Goal: Task Accomplishment & Management: Manage account settings

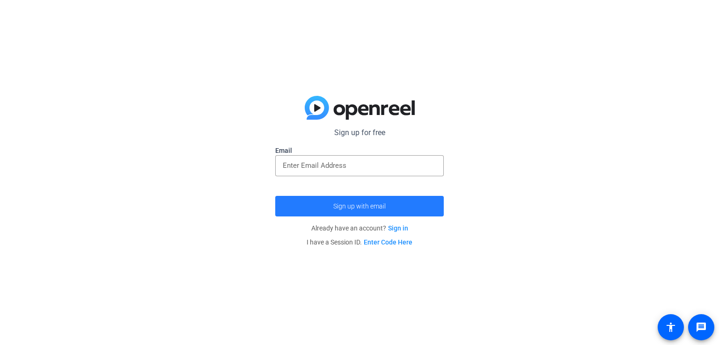
click at [396, 210] on span "submit" at bounding box center [359, 206] width 169 height 22
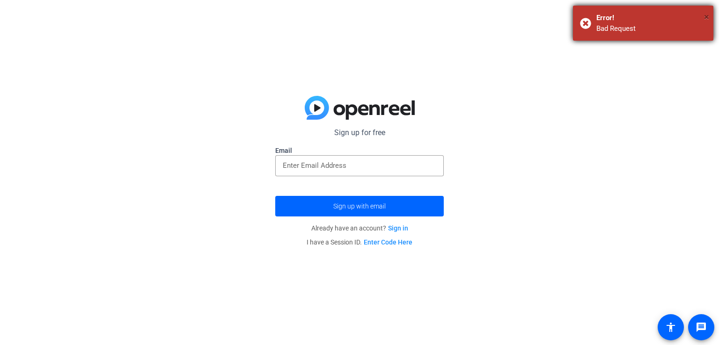
click at [709, 15] on span "×" at bounding box center [706, 16] width 5 height 11
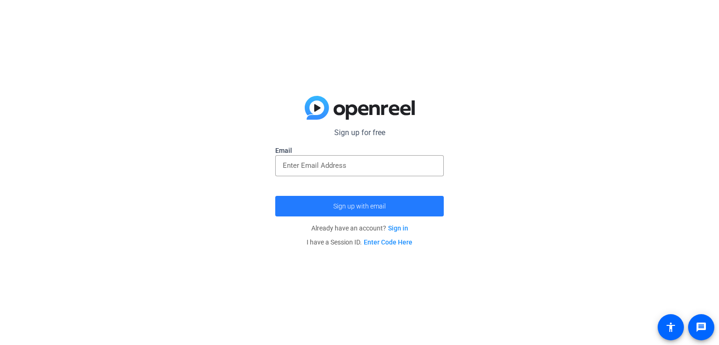
click at [342, 206] on span "Sign up with email" at bounding box center [359, 206] width 52 height 0
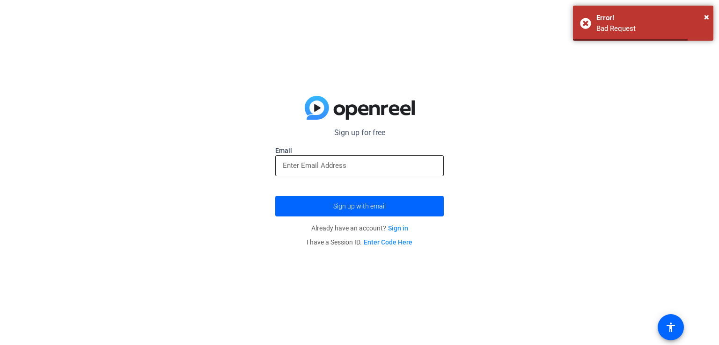
click at [371, 157] on div at bounding box center [360, 165] width 154 height 21
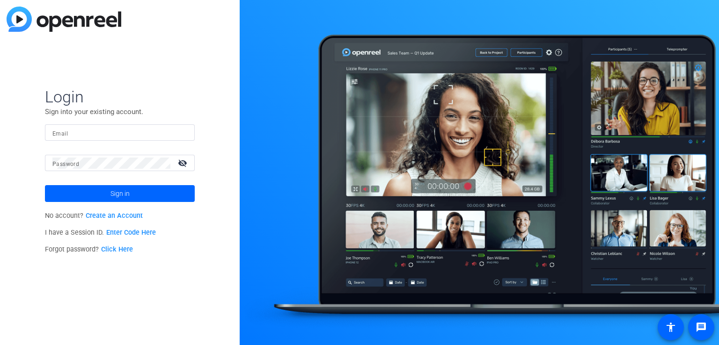
click at [145, 132] on input "Email" at bounding box center [119, 132] width 135 height 11
click at [83, 132] on input "[EMAIL_ADDRESS][DOMAIN_NAME]" at bounding box center [119, 132] width 135 height 11
type input "[EMAIL_ADDRESS][DOMAIN_NAME]"
click at [138, 169] on div at bounding box center [111, 163] width 118 height 16
click at [45, 185] on button "Sign in" at bounding box center [120, 193] width 150 height 17
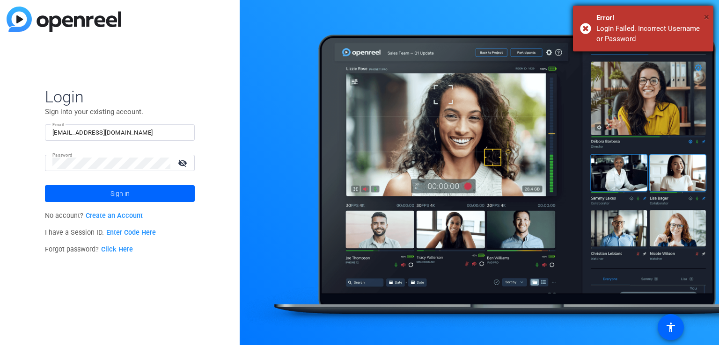
click at [704, 15] on span "×" at bounding box center [706, 16] width 5 height 11
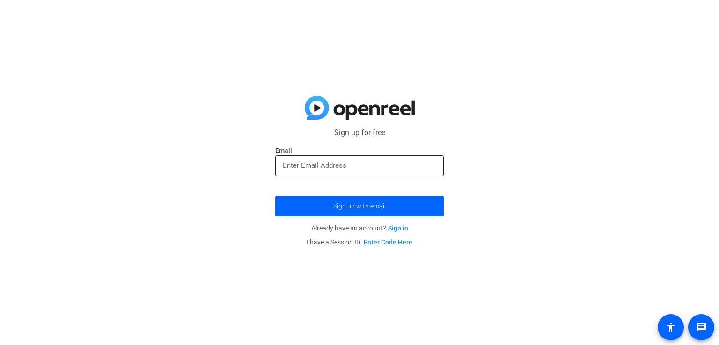
click at [397, 165] on input "email" at bounding box center [360, 165] width 154 height 11
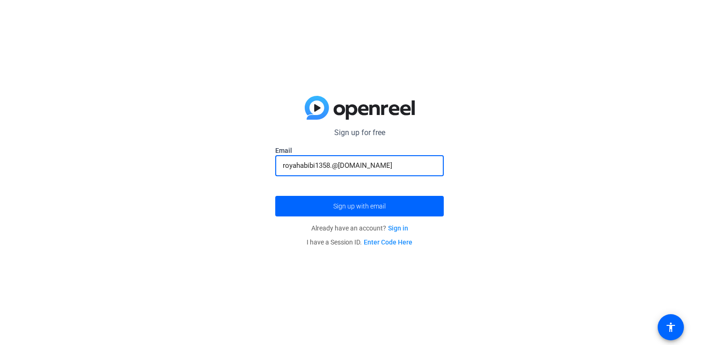
type input "royahabibi1358.@gmail.com"
click at [275, 196] on button "Sign up with email" at bounding box center [359, 206] width 169 height 21
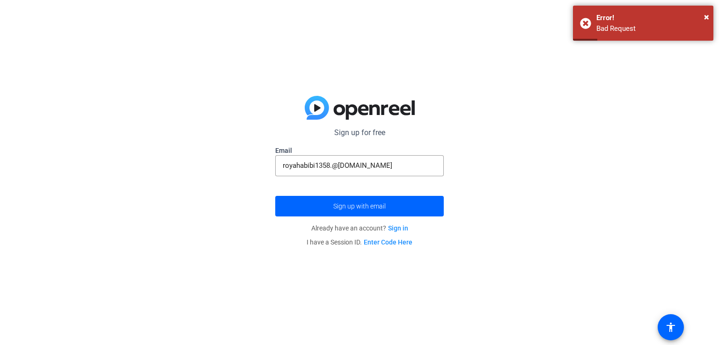
click at [399, 233] on p "Already have an account? Sign in" at bounding box center [359, 228] width 169 height 14
click at [397, 227] on link "Sign in" at bounding box center [398, 228] width 20 height 7
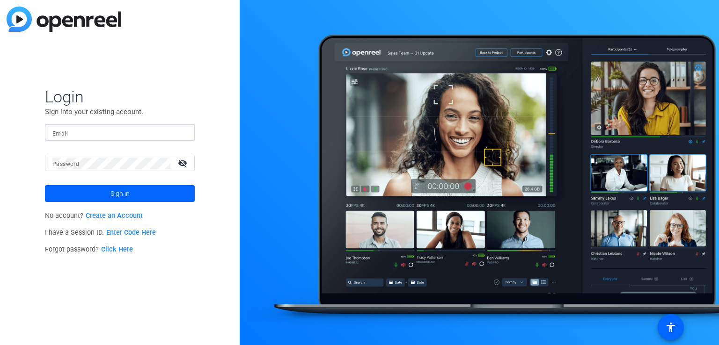
click at [279, 67] on div at bounding box center [479, 172] width 479 height 345
click at [107, 218] on link "Create an Account" at bounding box center [114, 216] width 57 height 8
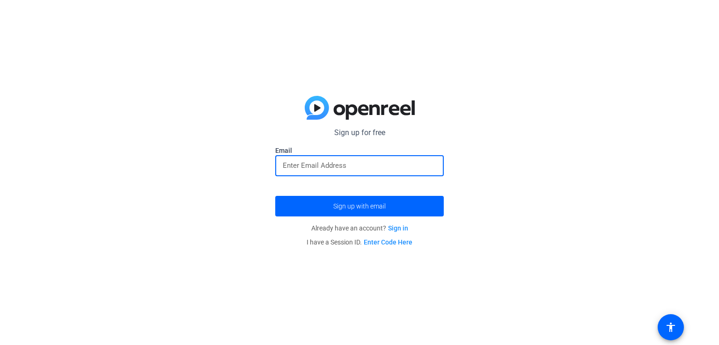
click at [330, 162] on input "email" at bounding box center [360, 165] width 154 height 11
type input "royahabibi1358.@gmail.com"
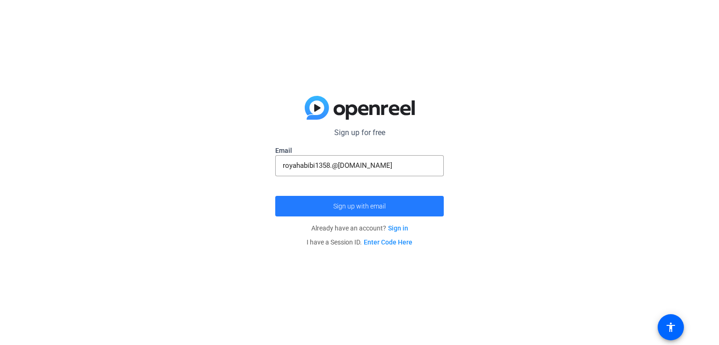
click at [352, 200] on span "submit" at bounding box center [359, 206] width 169 height 22
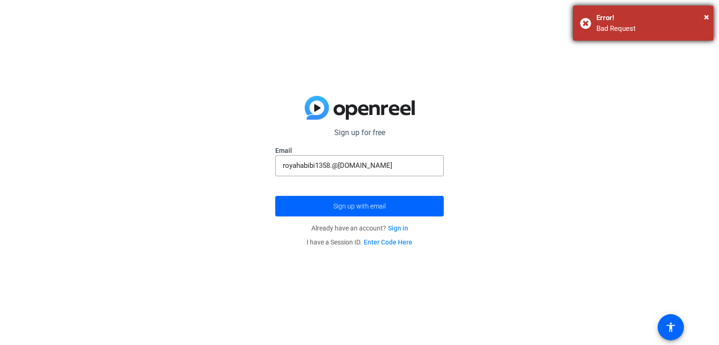
click at [657, 17] on div "Error!" at bounding box center [651, 18] width 110 height 11
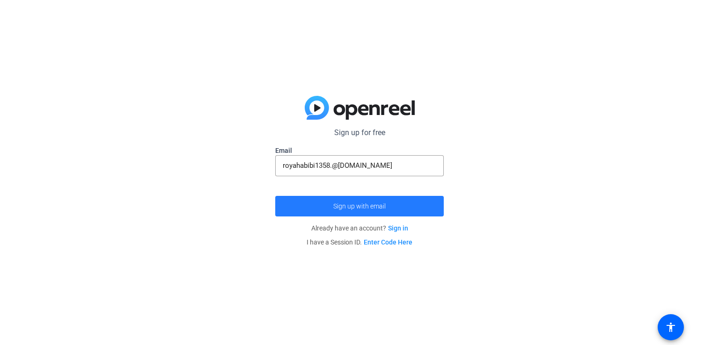
click at [404, 199] on span "submit" at bounding box center [359, 206] width 169 height 22
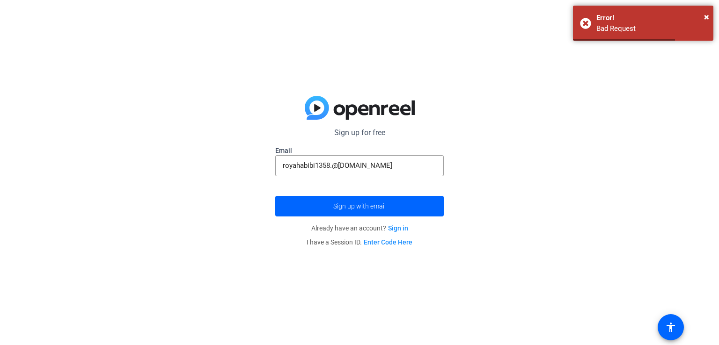
click at [391, 242] on link "Enter Code Here" at bounding box center [388, 242] width 49 height 7
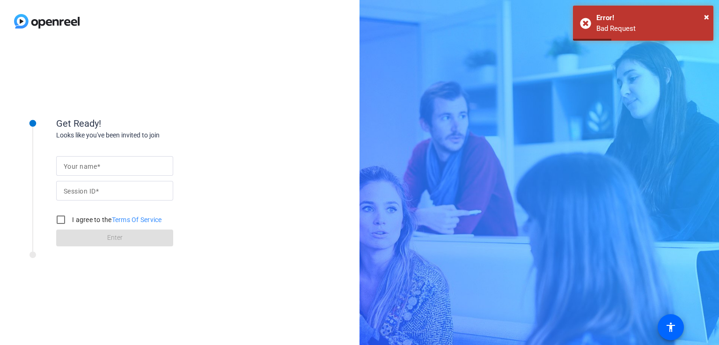
click at [96, 163] on mat-label "Your name" at bounding box center [80, 166] width 33 height 7
click at [96, 163] on input "Your name" at bounding box center [115, 166] width 102 height 11
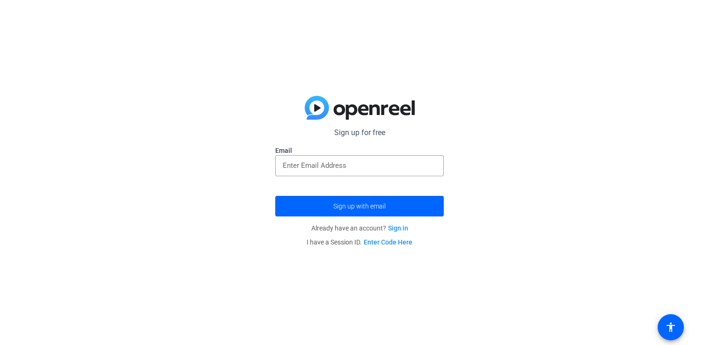
click at [396, 230] on link "Sign in" at bounding box center [398, 228] width 20 height 7
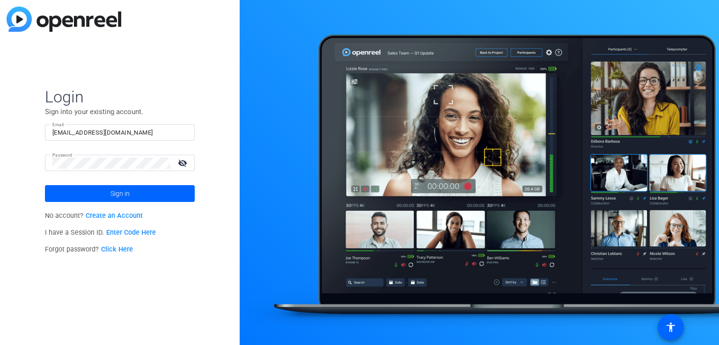
click at [123, 251] on link "Click Here" at bounding box center [117, 250] width 32 height 8
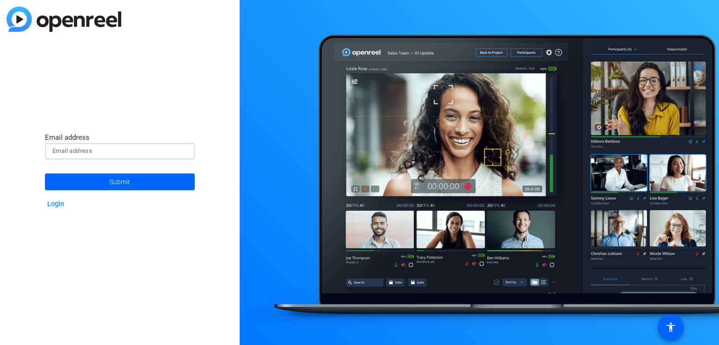
click at [146, 146] on input at bounding box center [119, 151] width 135 height 11
type input "[EMAIL_ADDRESS][DOMAIN_NAME]"
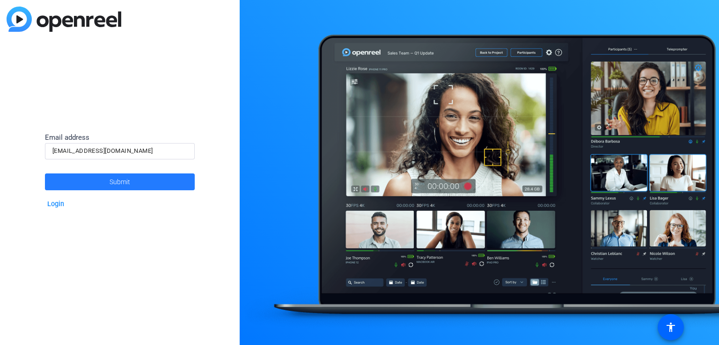
click at [143, 187] on span at bounding box center [120, 182] width 150 height 22
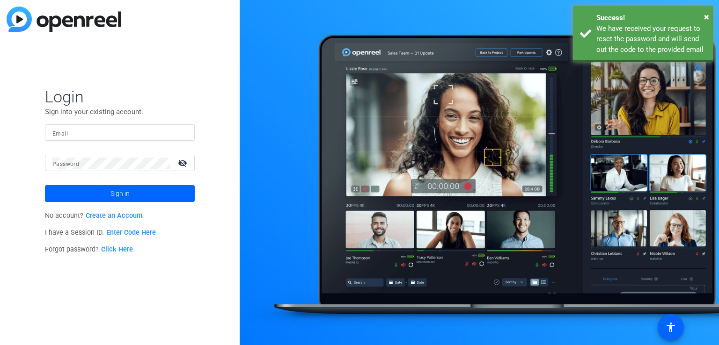
type input "[EMAIL_ADDRESS][DOMAIN_NAME]"
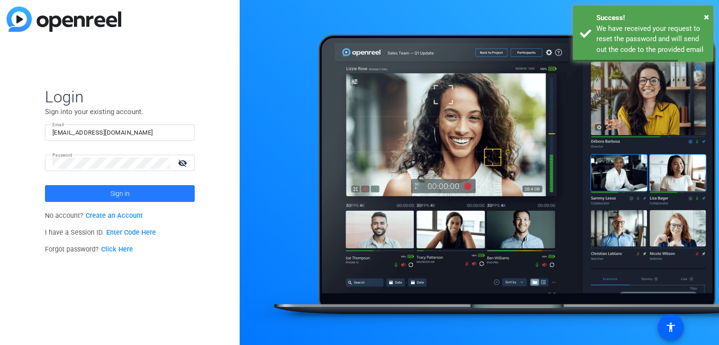
click at [145, 190] on span at bounding box center [120, 194] width 150 height 22
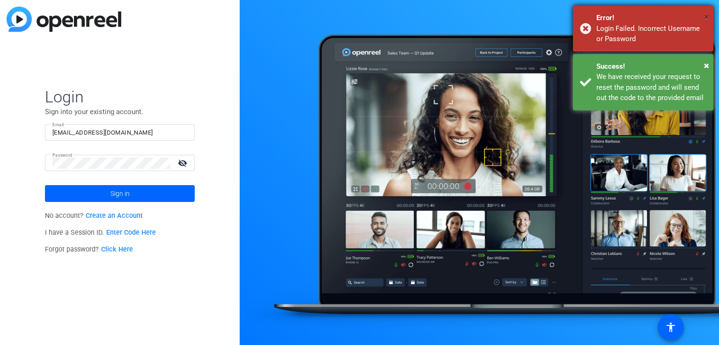
click at [708, 12] on span "×" at bounding box center [706, 16] width 5 height 11
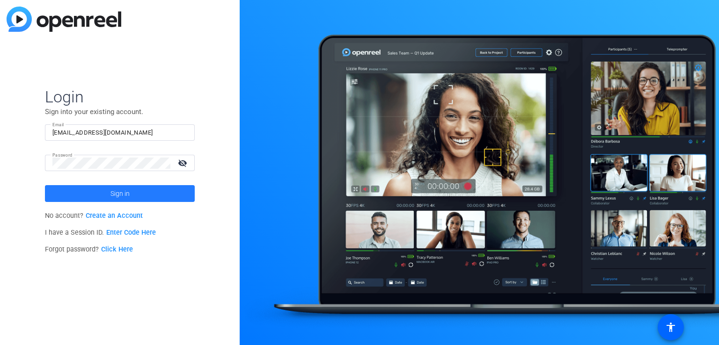
click at [135, 195] on span at bounding box center [120, 194] width 150 height 22
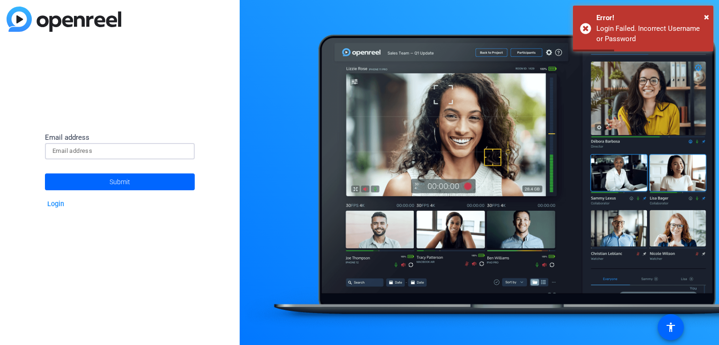
click at [91, 147] on input at bounding box center [119, 151] width 135 height 11
type input "[EMAIL_ADDRESS][DOMAIN_NAME]"
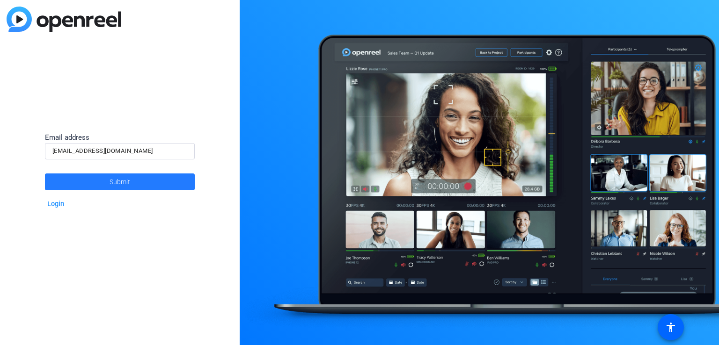
click at [123, 187] on span "Submit" at bounding box center [120, 181] width 21 height 23
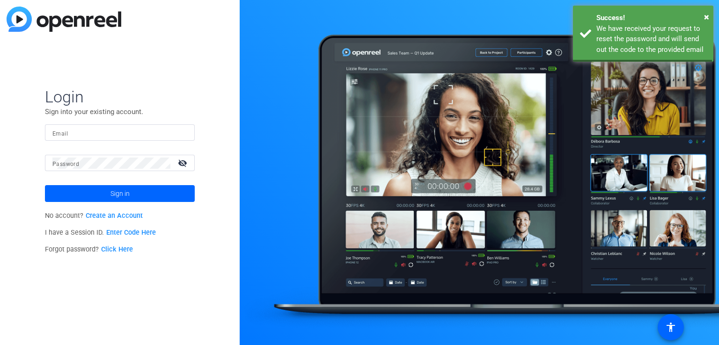
type input "[EMAIL_ADDRESS][DOMAIN_NAME]"
click at [191, 162] on mat-icon "visibility_off" at bounding box center [183, 163] width 22 height 14
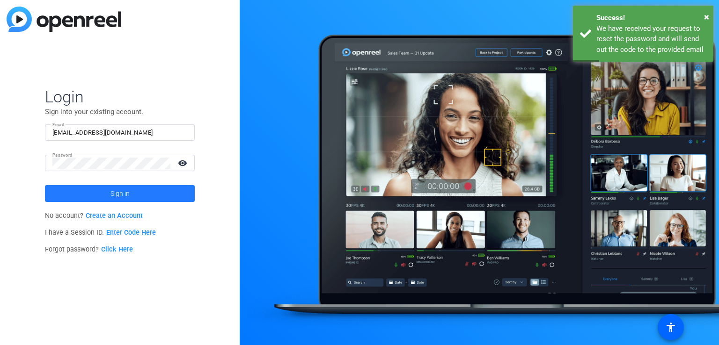
click at [129, 191] on span "Sign in" at bounding box center [119, 193] width 19 height 23
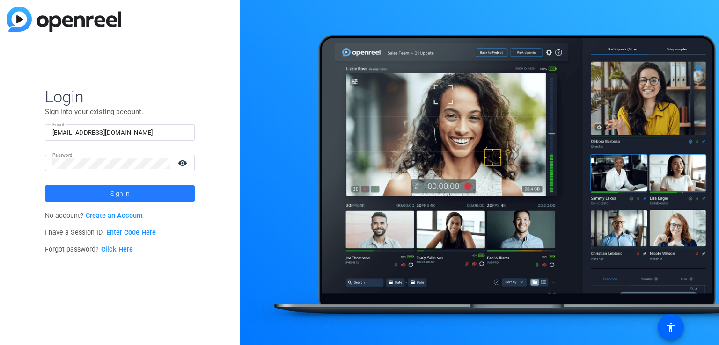
click at [130, 188] on span at bounding box center [120, 194] width 150 height 22
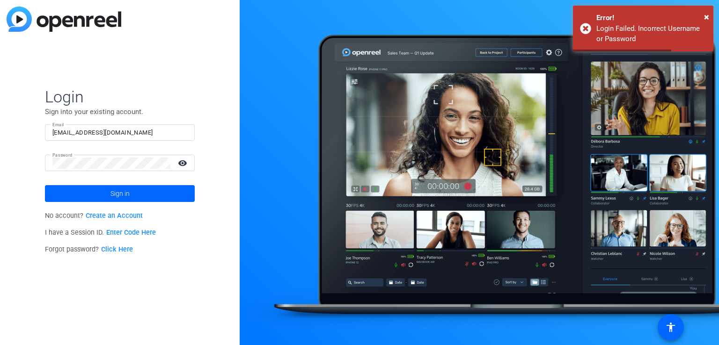
click at [148, 162] on mat-form-field "Password visibility" at bounding box center [120, 170] width 150 height 30
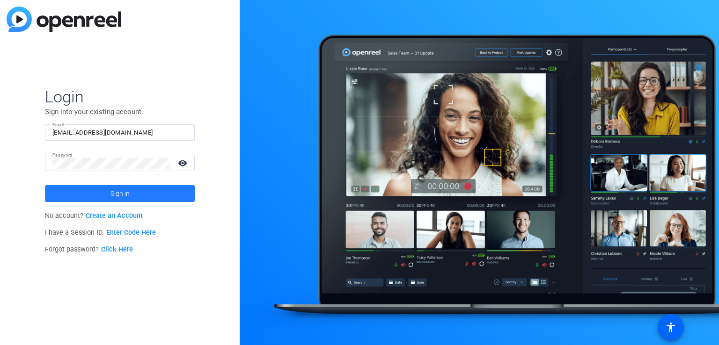
click at [173, 197] on span at bounding box center [120, 194] width 150 height 22
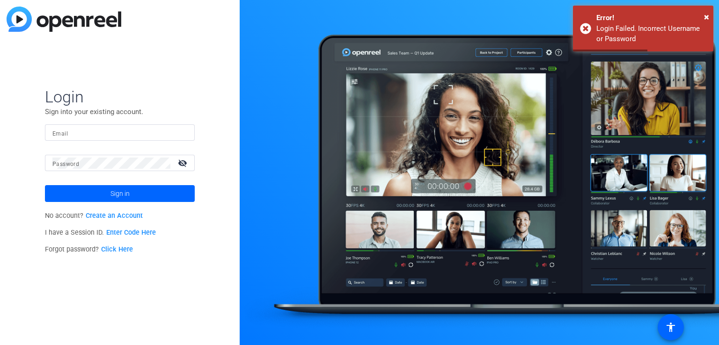
type input "[EMAIL_ADDRESS][DOMAIN_NAME]"
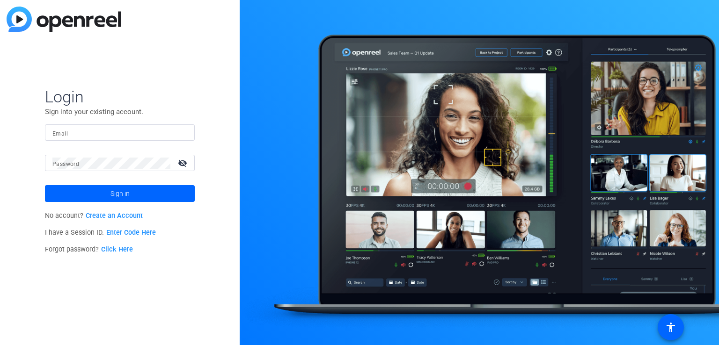
type input "[EMAIL_ADDRESS][DOMAIN_NAME]"
